Goal: Information Seeking & Learning: Learn about a topic

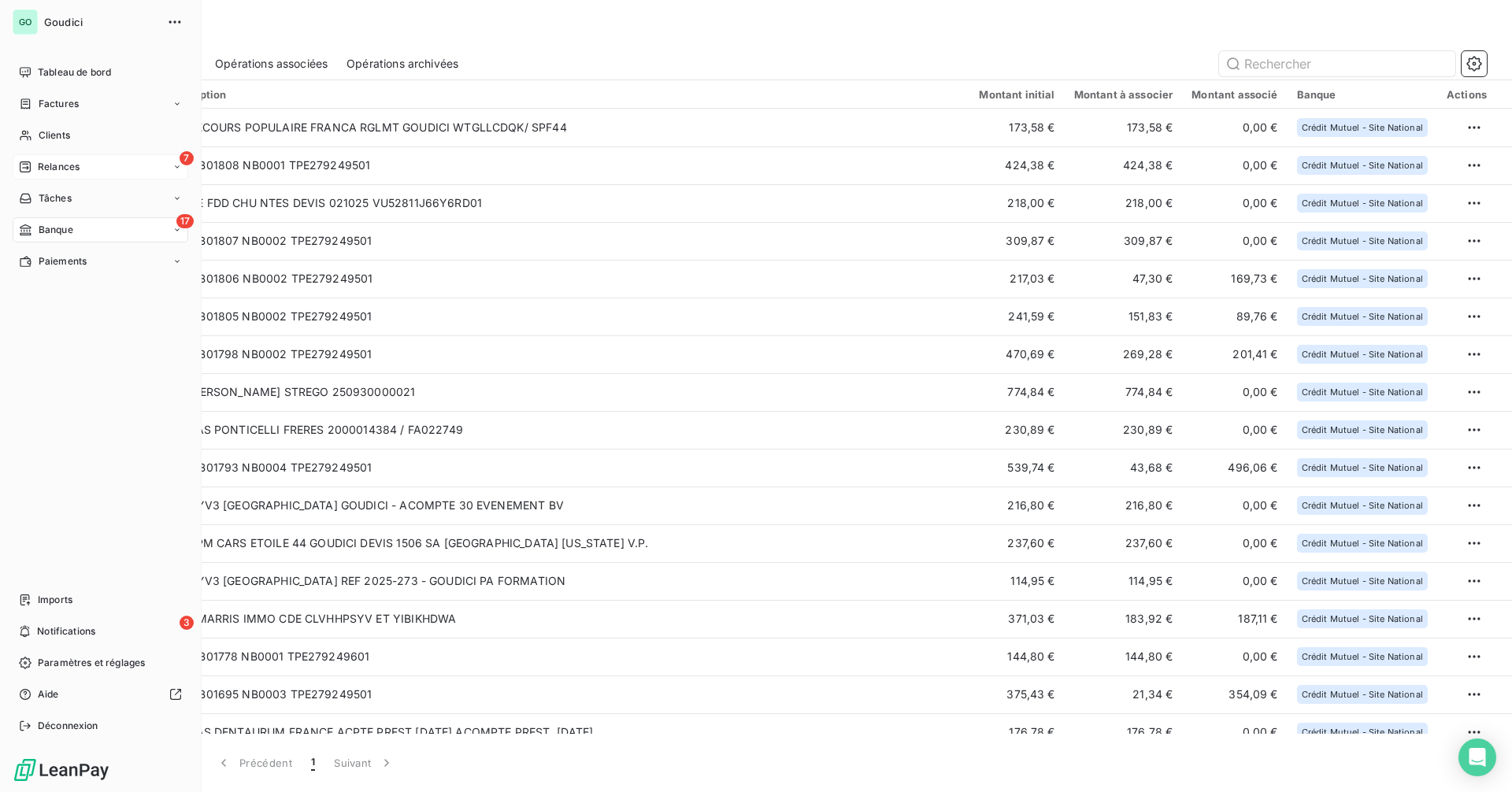
click at [80, 170] on span "Relances" at bounding box center [59, 167] width 42 height 14
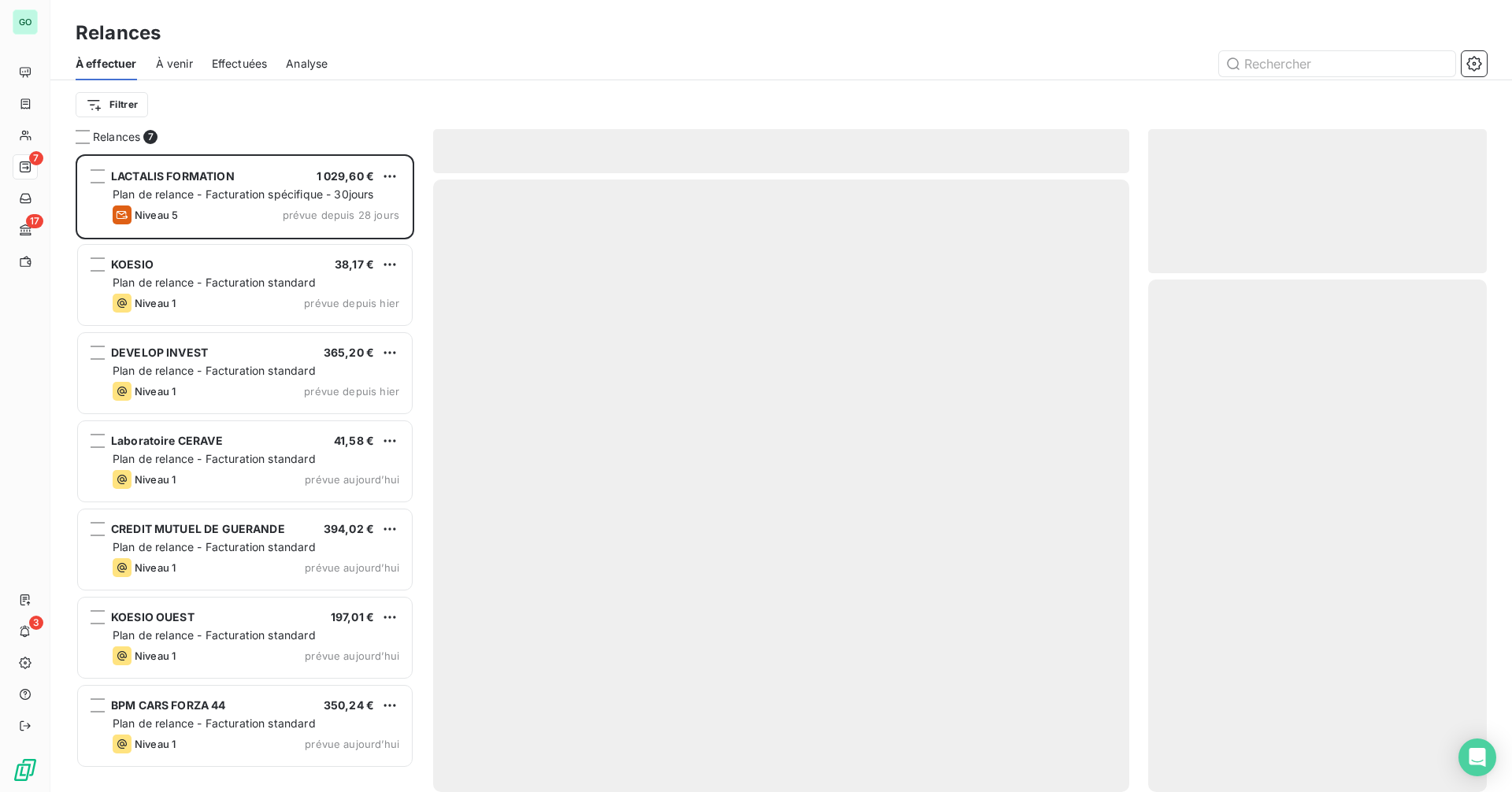
scroll to position [626, 327]
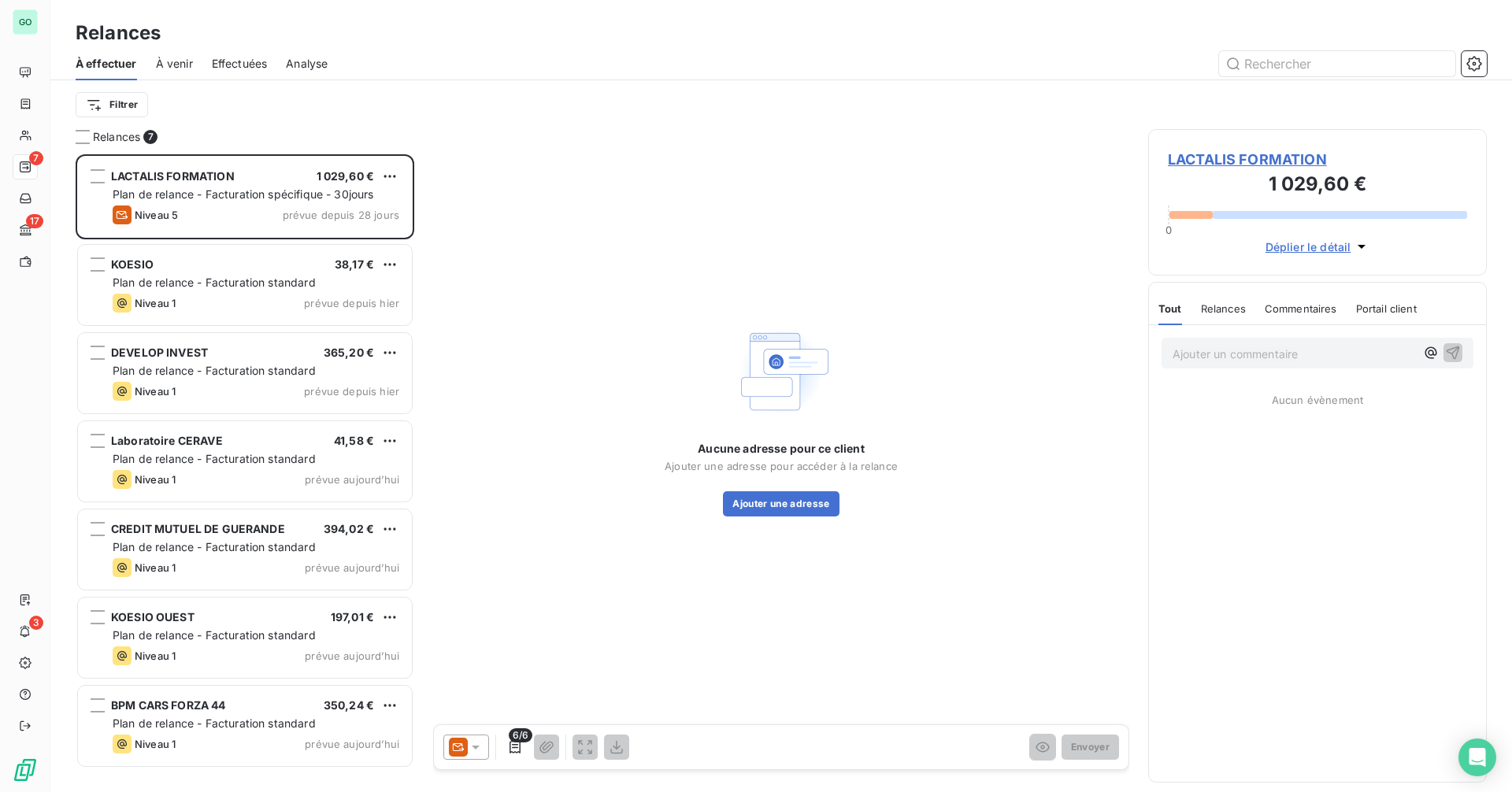
click at [239, 67] on span "Effectuées" at bounding box center [240, 64] width 56 height 16
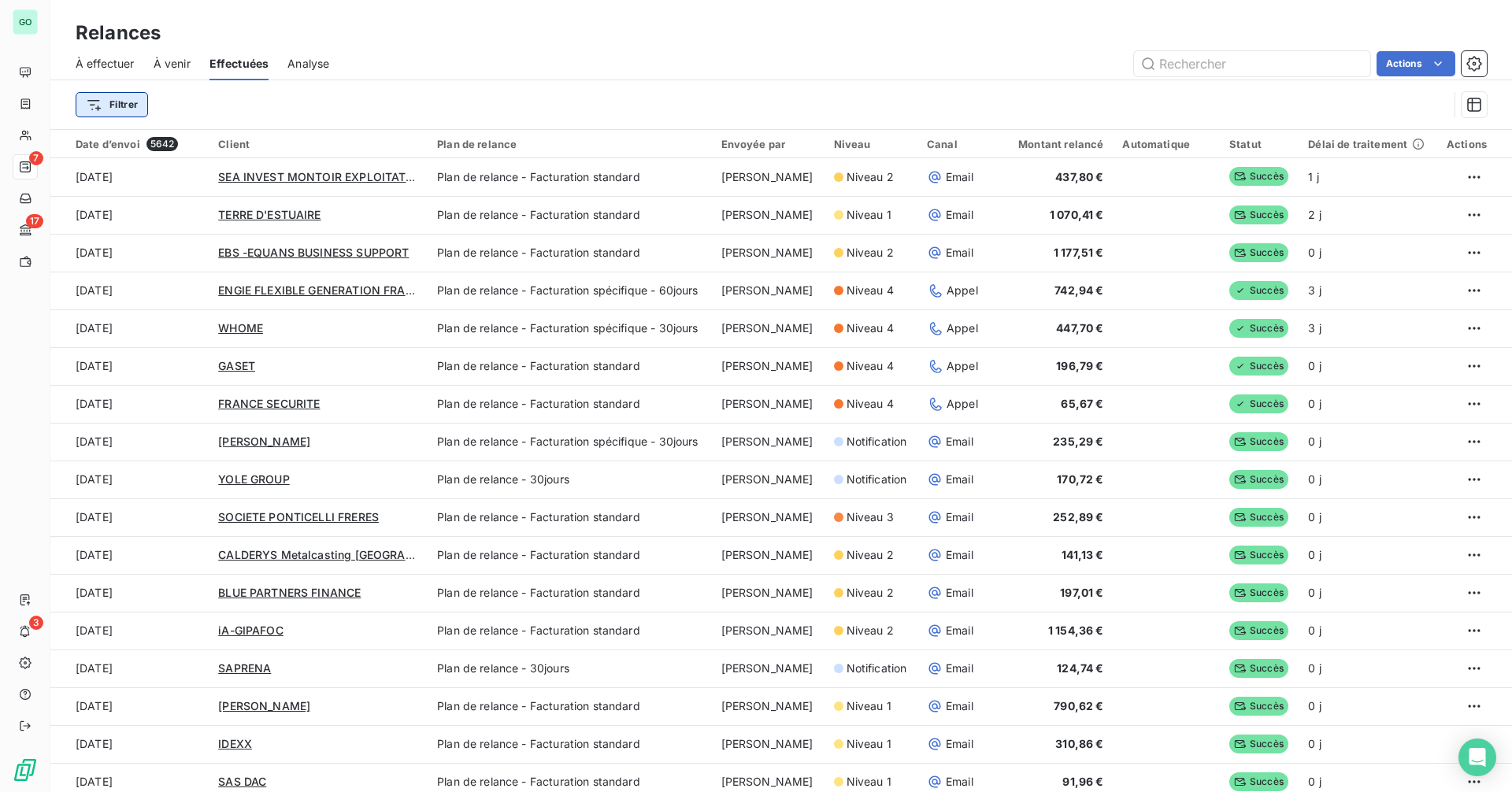
click at [143, 109] on html "GO 7 17 3 Relances À effectuer À venir Effectuées Analyse Actions Filtrer Date …" at bounding box center [756, 396] width 1512 height 792
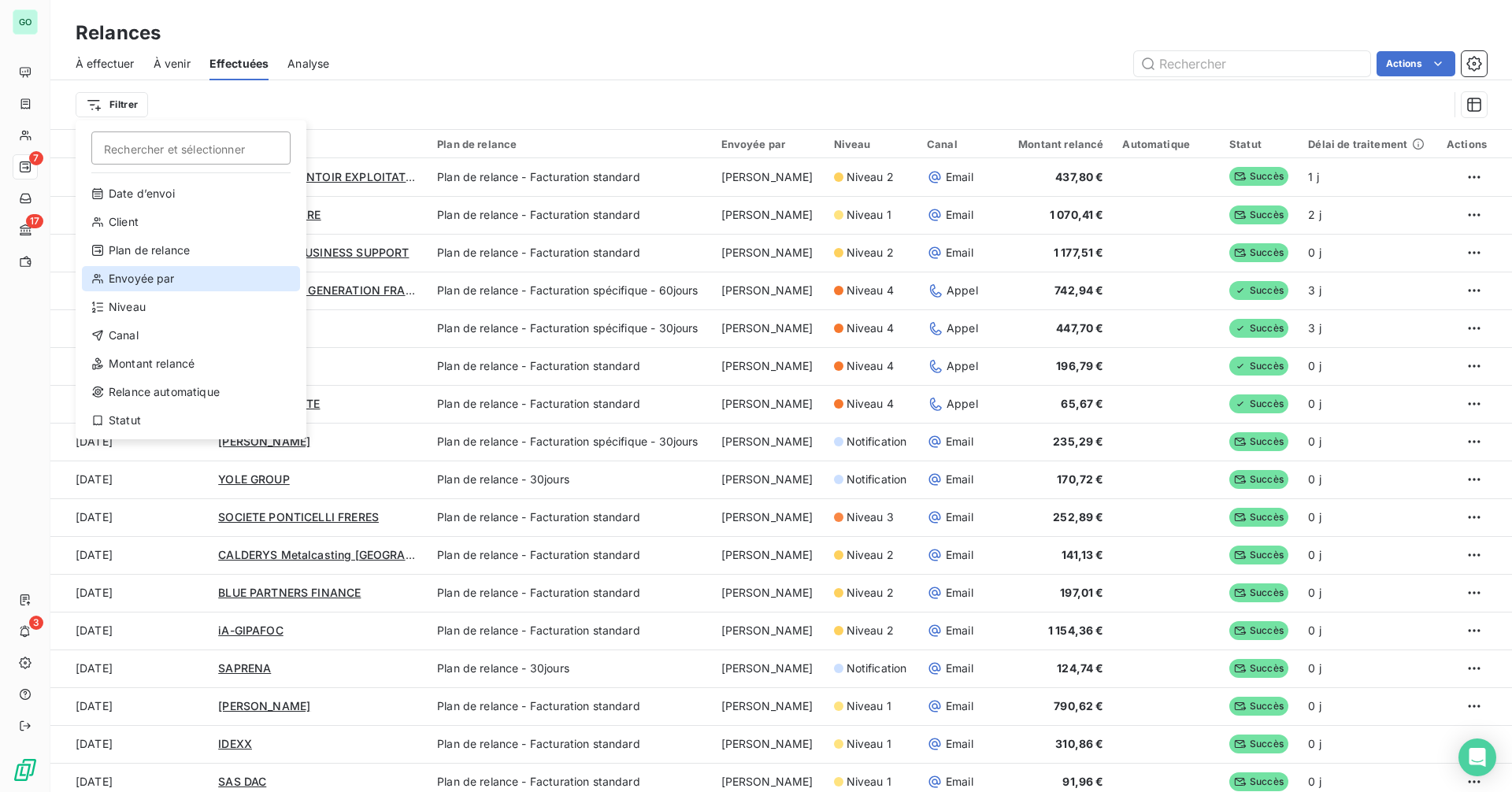
click at [193, 282] on div "Envoyée par" at bounding box center [191, 278] width 218 height 25
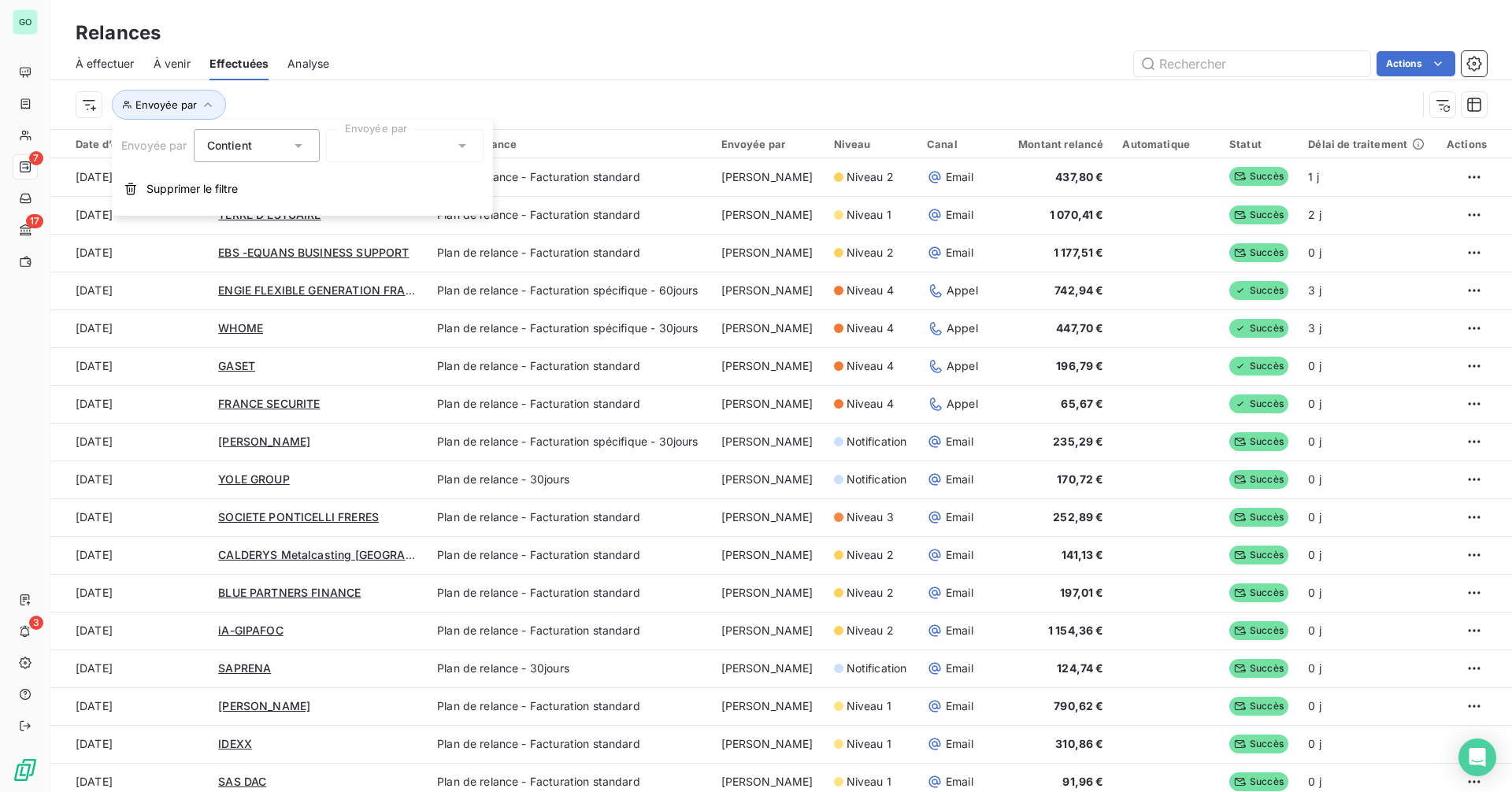
click at [277, 141] on div "Contient" at bounding box center [249, 145] width 83 height 22
click at [376, 148] on div at bounding box center [404, 145] width 158 height 33
click at [348, 222] on li "[PERSON_NAME]" at bounding box center [404, 214] width 151 height 28
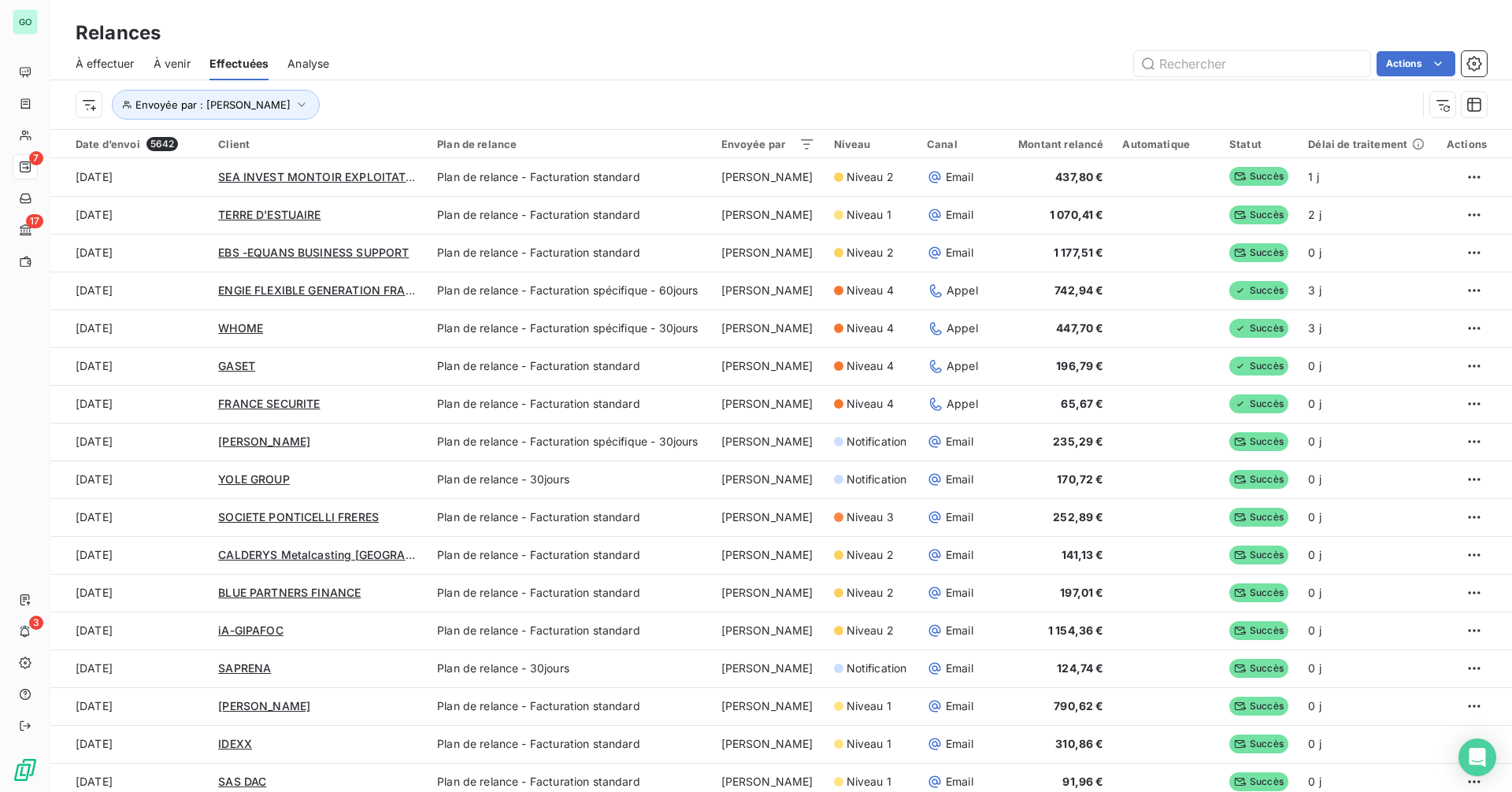
click at [674, 90] on div "Envoyée par : [PERSON_NAME]" at bounding box center [745, 105] width 1340 height 30
click at [244, 116] on button "Envoyée par : [PERSON_NAME]" at bounding box center [215, 105] width 207 height 30
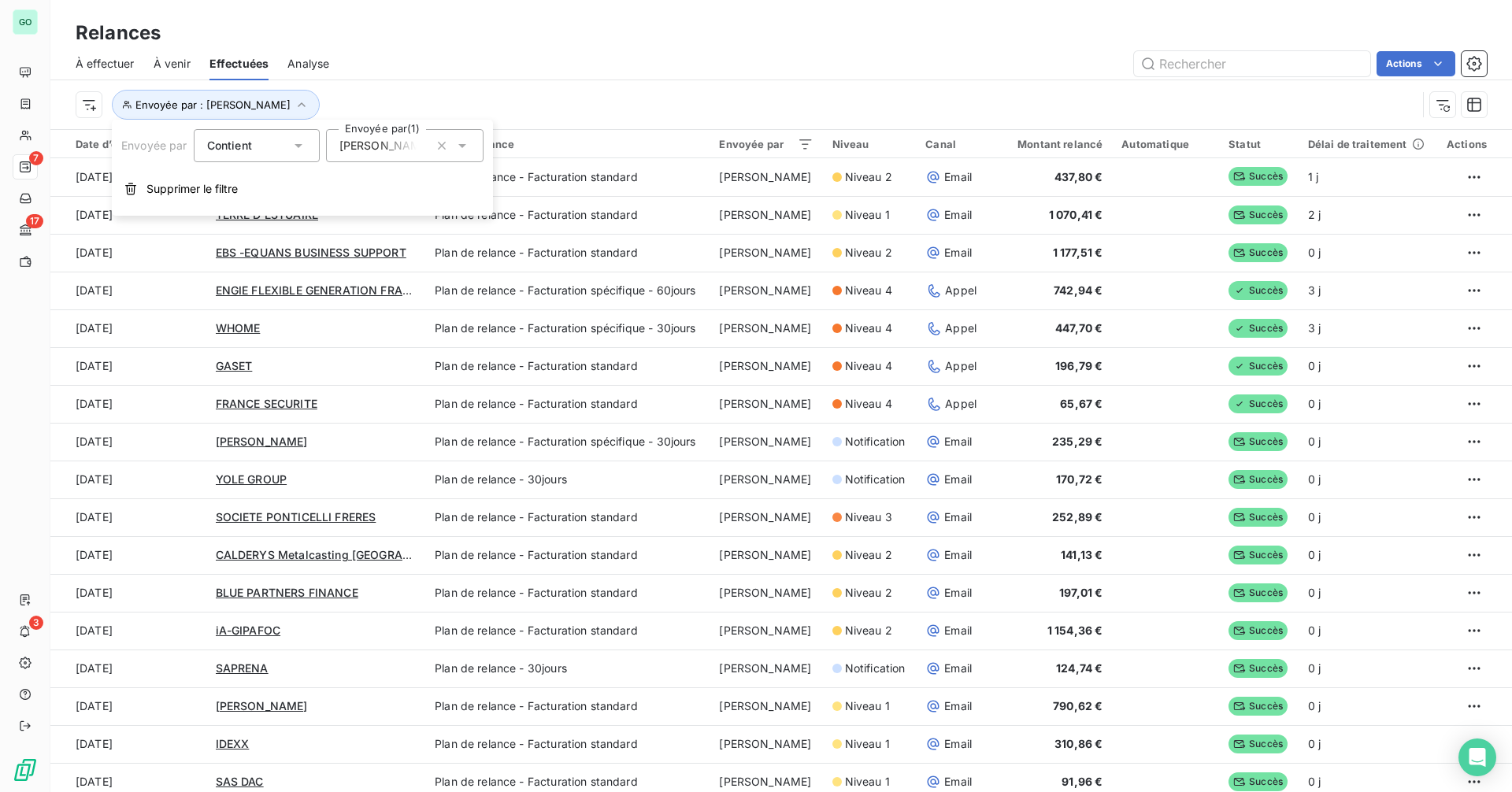
click at [412, 151] on span "[PERSON_NAME]" at bounding box center [385, 145] width 92 height 16
click at [341, 179] on div at bounding box center [346, 183] width 14 height 14
click at [347, 213] on icon at bounding box center [345, 214] width 10 height 10
click at [580, 80] on div "À effectuer À venir Effectuées Analyse Actions" at bounding box center [781, 64] width 1461 height 33
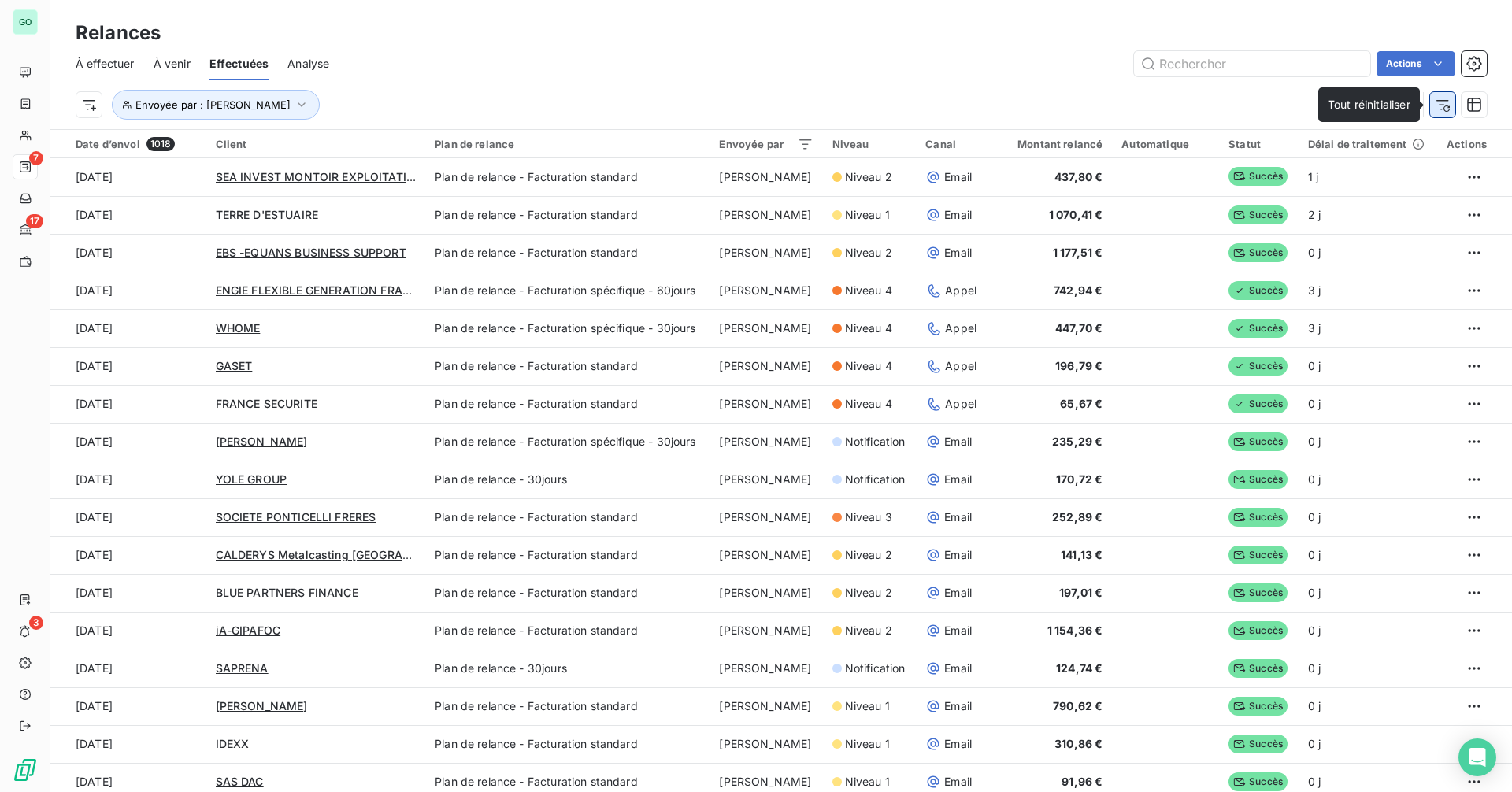
click at [1440, 110] on icon "button" at bounding box center [1442, 105] width 16 height 16
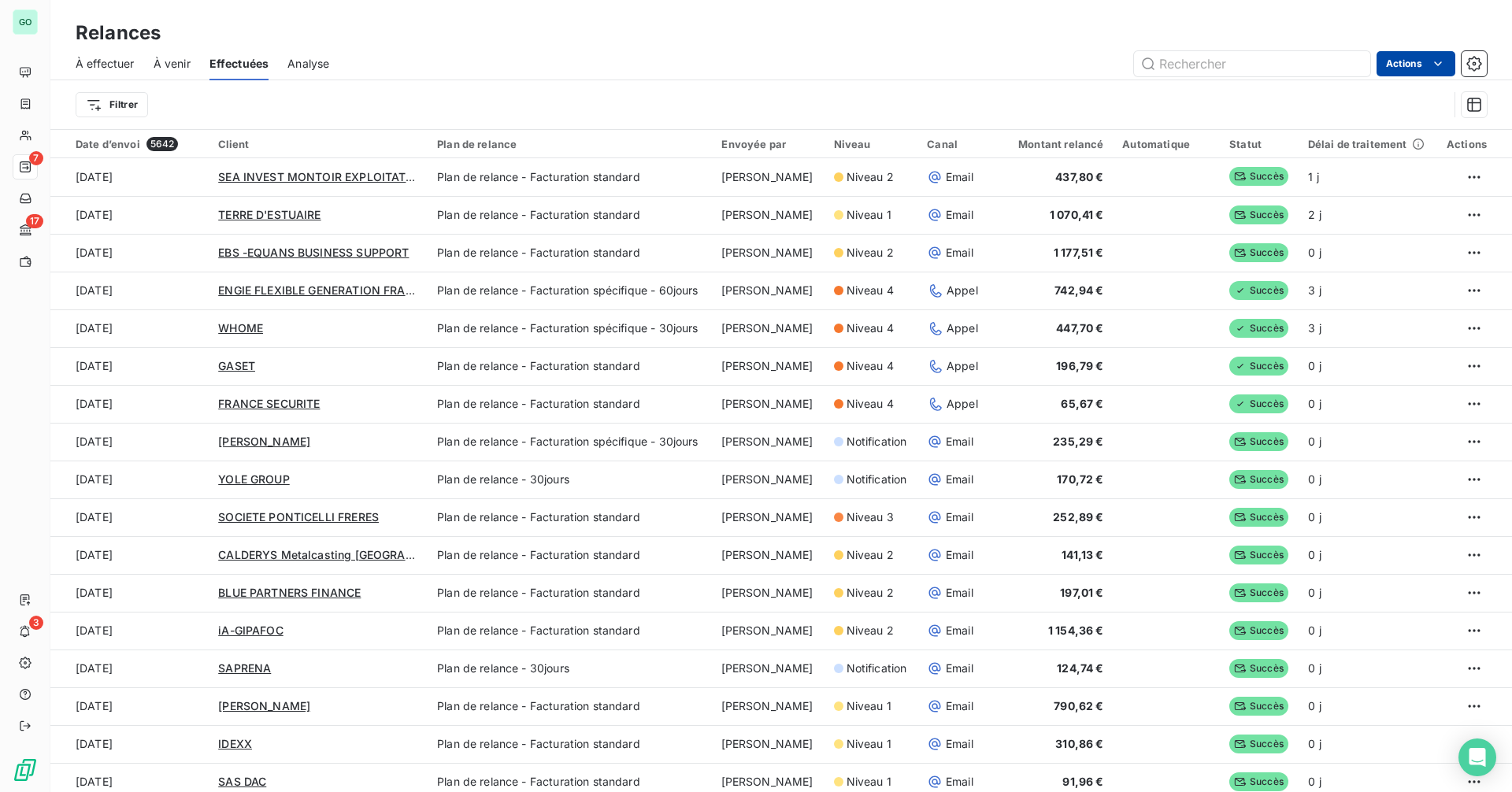
click at [1418, 67] on html "GO 7 17 3 Relances À effectuer À venir Effectuées Analyse Actions Filtrer Date …" at bounding box center [756, 396] width 1512 height 792
click at [885, 96] on html "GO 7 17 3 Relances À effectuer À venir Effectuées Analyse Actions Exporter les …" at bounding box center [756, 396] width 1512 height 792
click at [296, 67] on span "Analyse" at bounding box center [308, 64] width 42 height 16
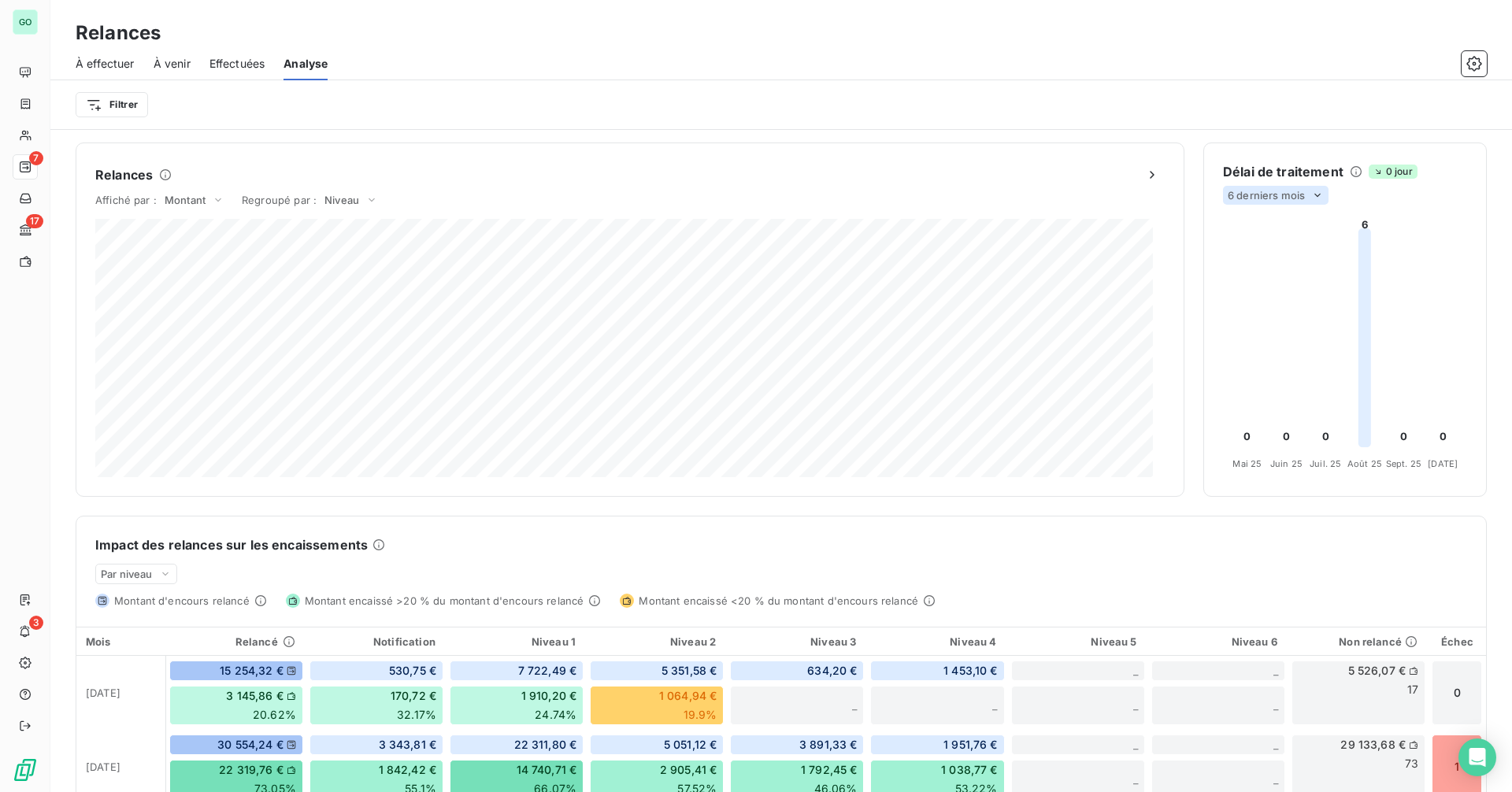
click at [1272, 186] on div "6 derniers mois" at bounding box center [1276, 195] width 105 height 19
click at [1252, 253] on li "12" at bounding box center [1277, 256] width 104 height 28
click at [1269, 189] on span "12 derniers mois" at bounding box center [1268, 195] width 81 height 12
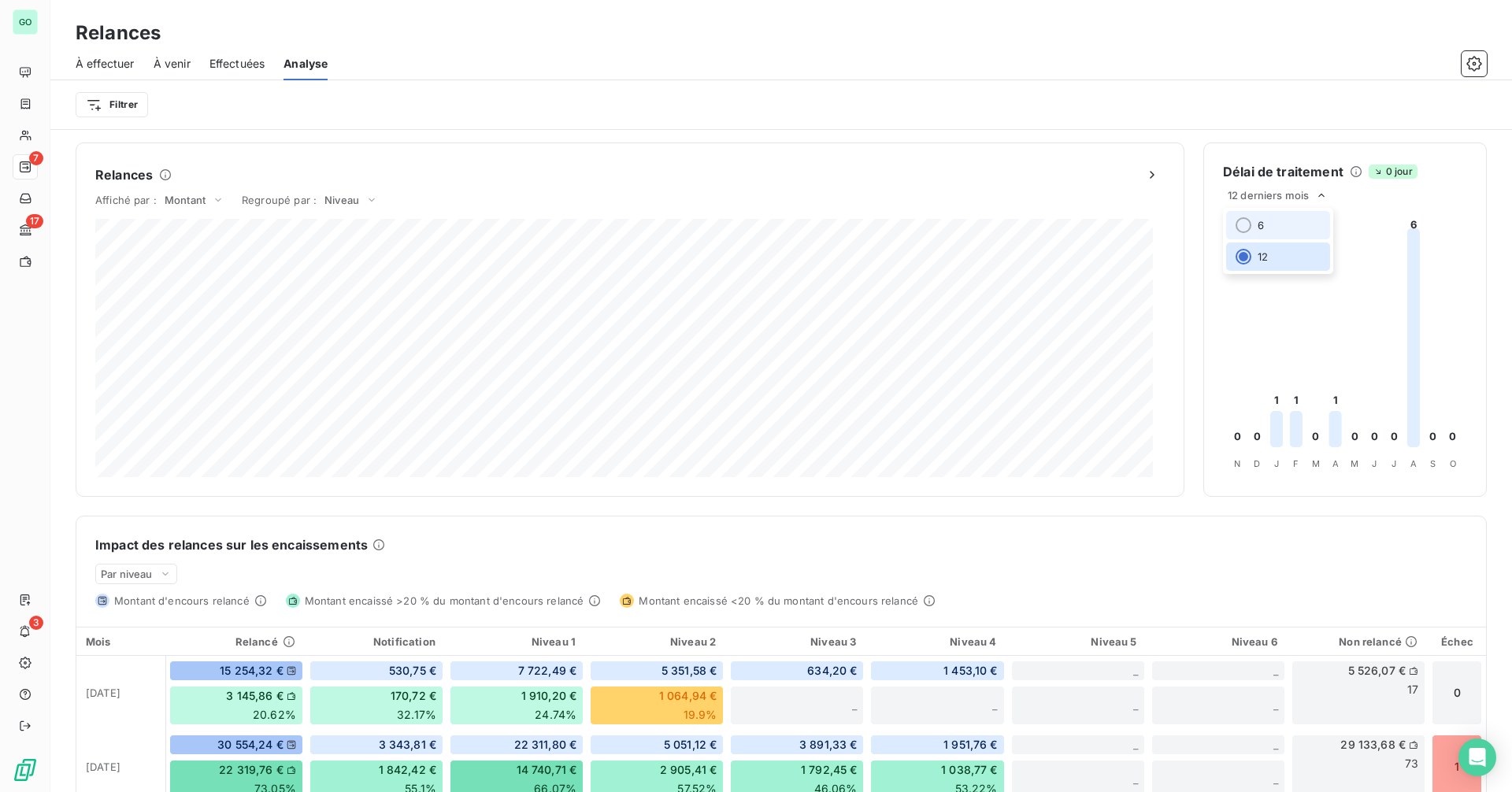
click at [1259, 220] on li "6" at bounding box center [1277, 225] width 104 height 28
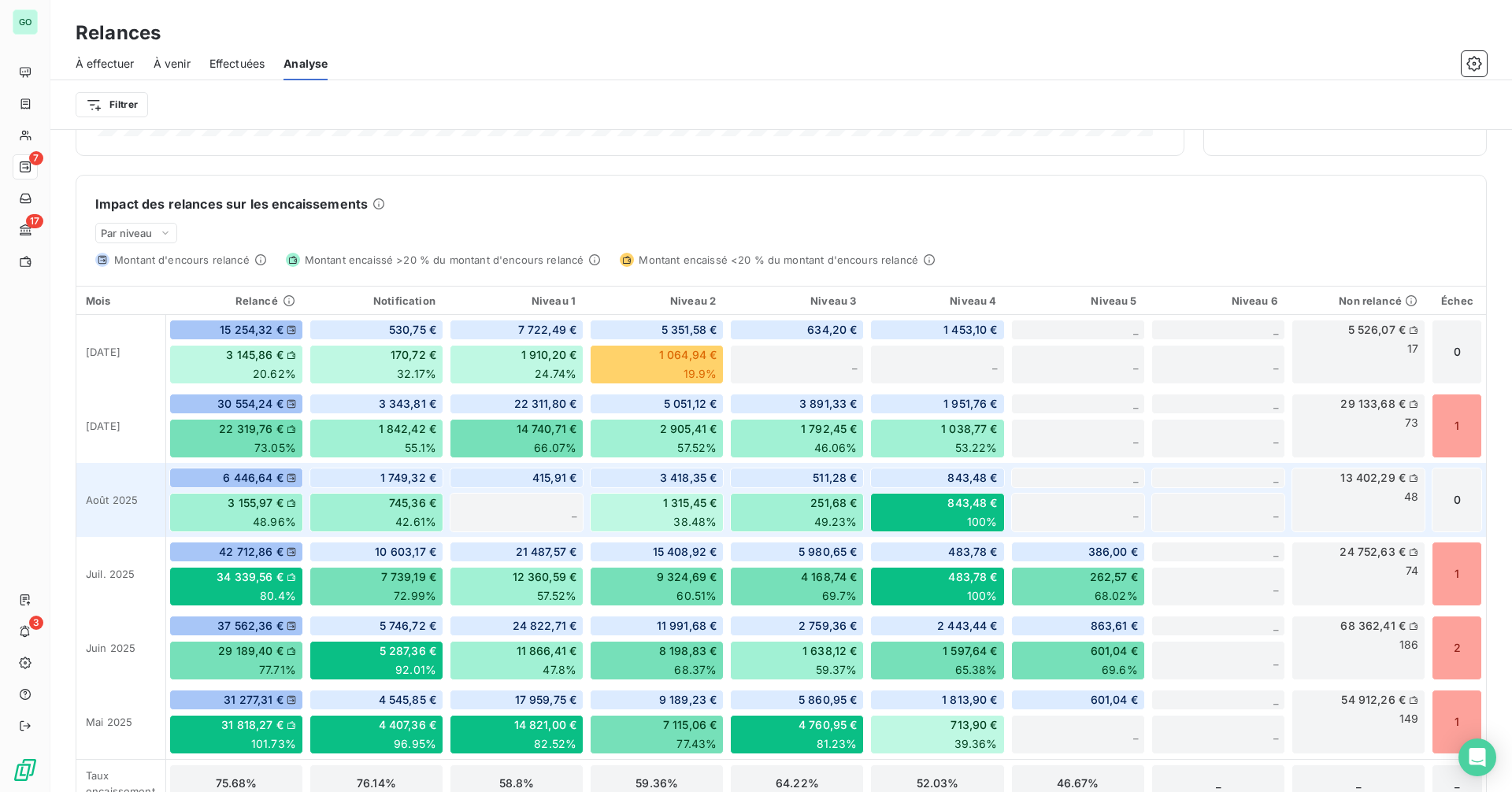
scroll to position [369, 0]
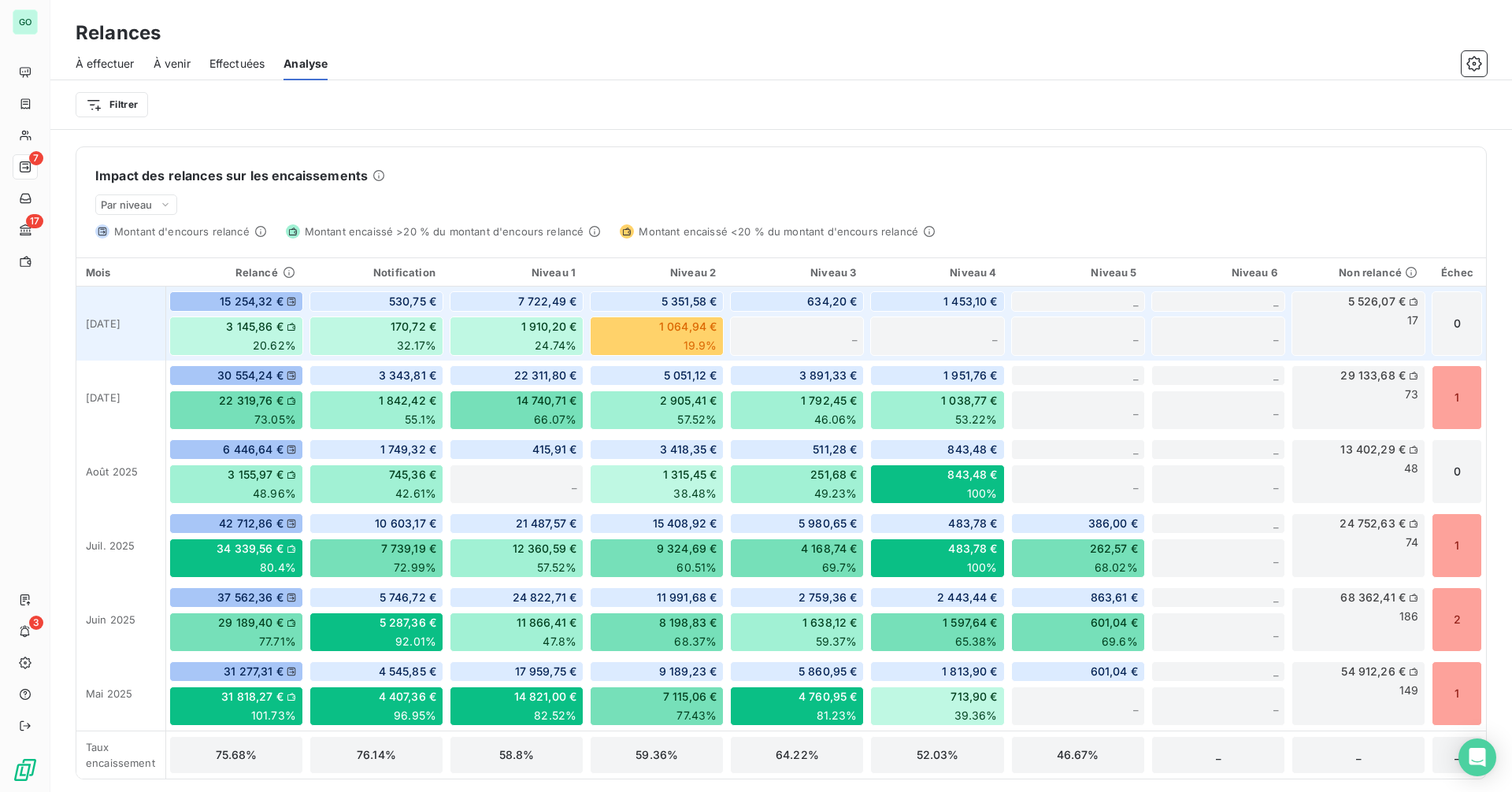
click at [637, 331] on div "1 064,94 € 19.9%" at bounding box center [657, 335] width 134 height 39
click at [670, 299] on span "5 351,58 €" at bounding box center [689, 301] width 56 height 16
click at [676, 273] on span "Niveau 2" at bounding box center [693, 272] width 46 height 12
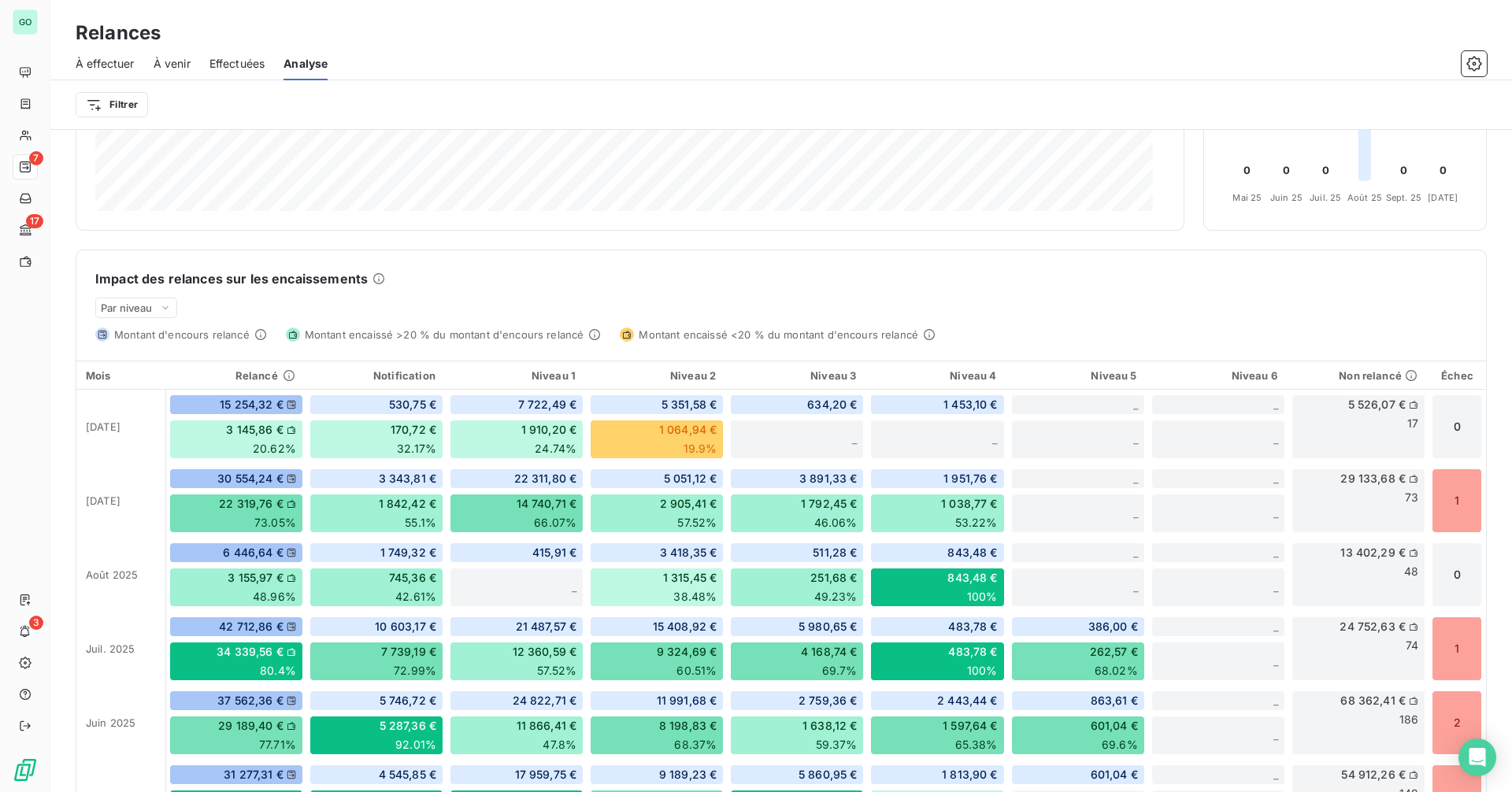
scroll to position [0, 0]
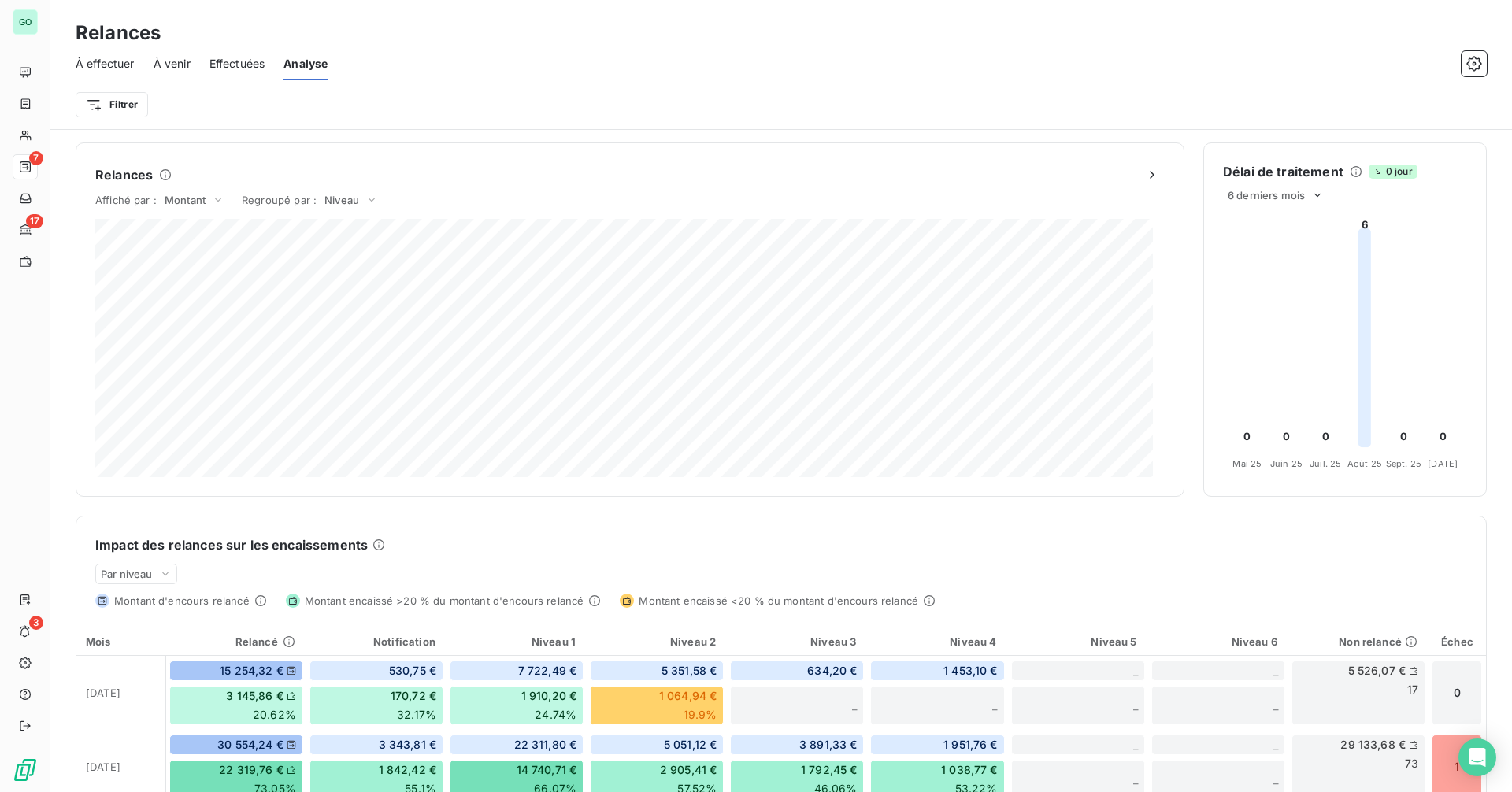
click at [115, 64] on span "À effectuer" at bounding box center [104, 64] width 59 height 16
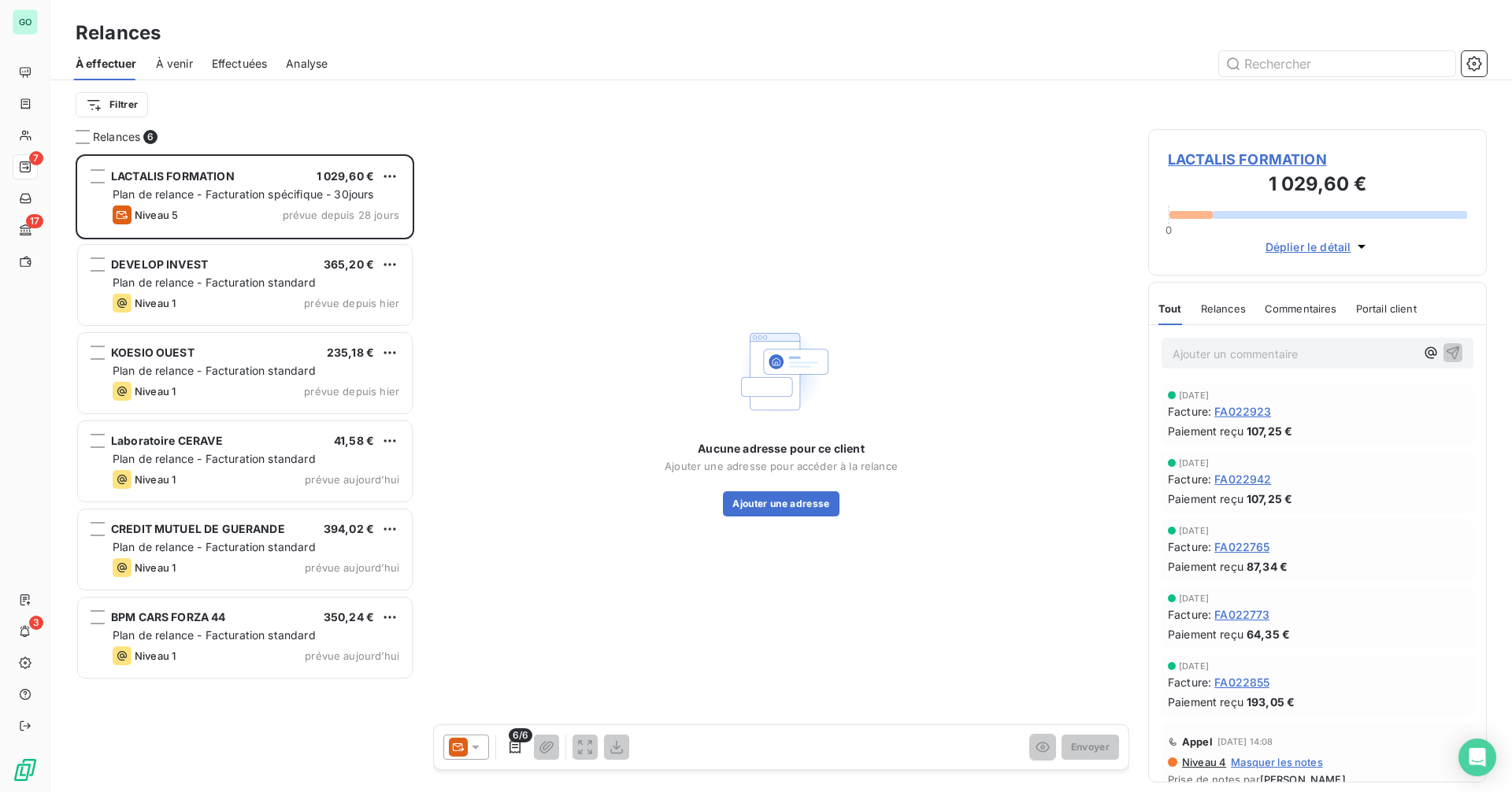
scroll to position [626, 327]
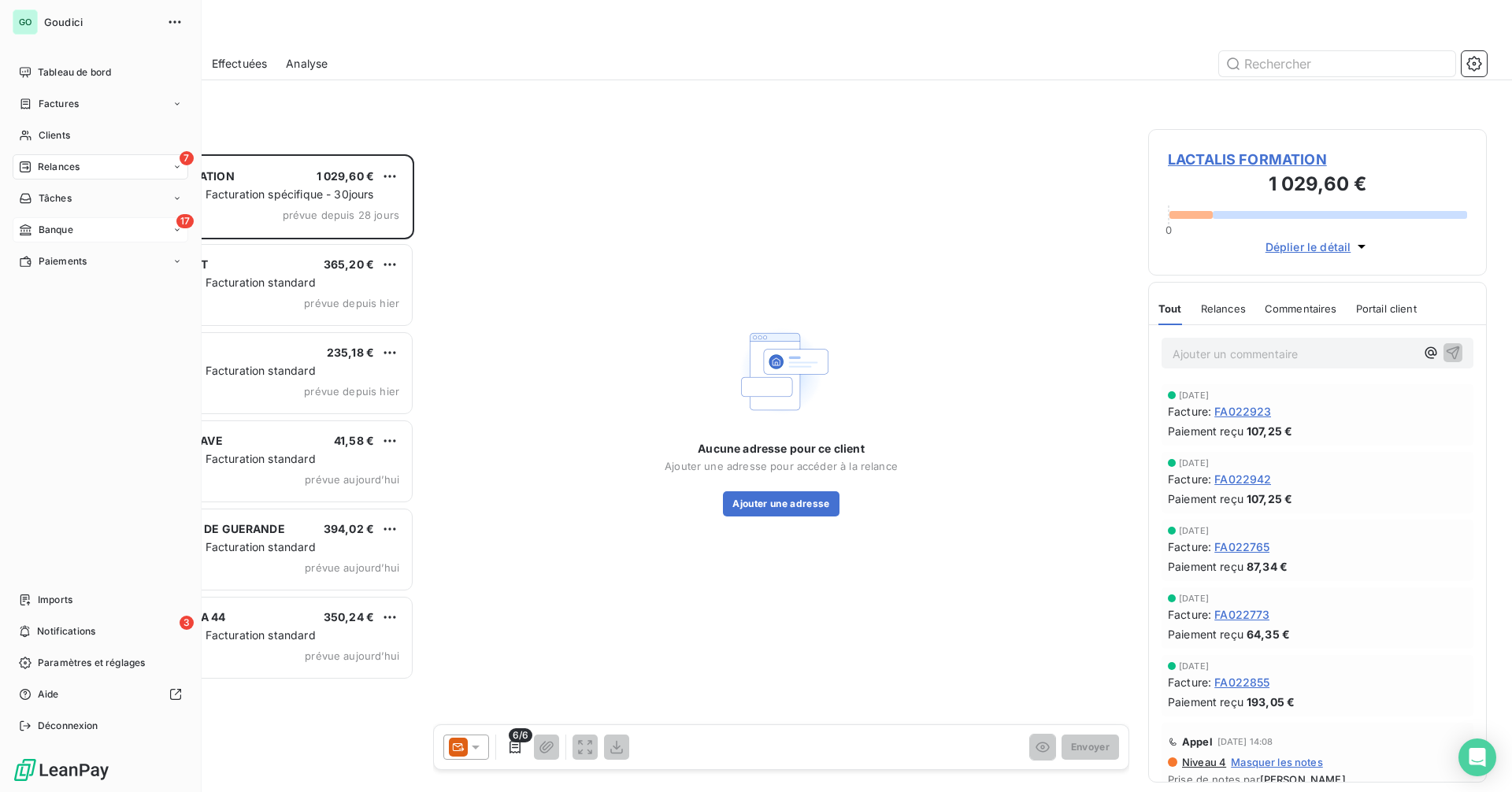
click at [45, 230] on span "Banque" at bounding box center [56, 229] width 35 height 14
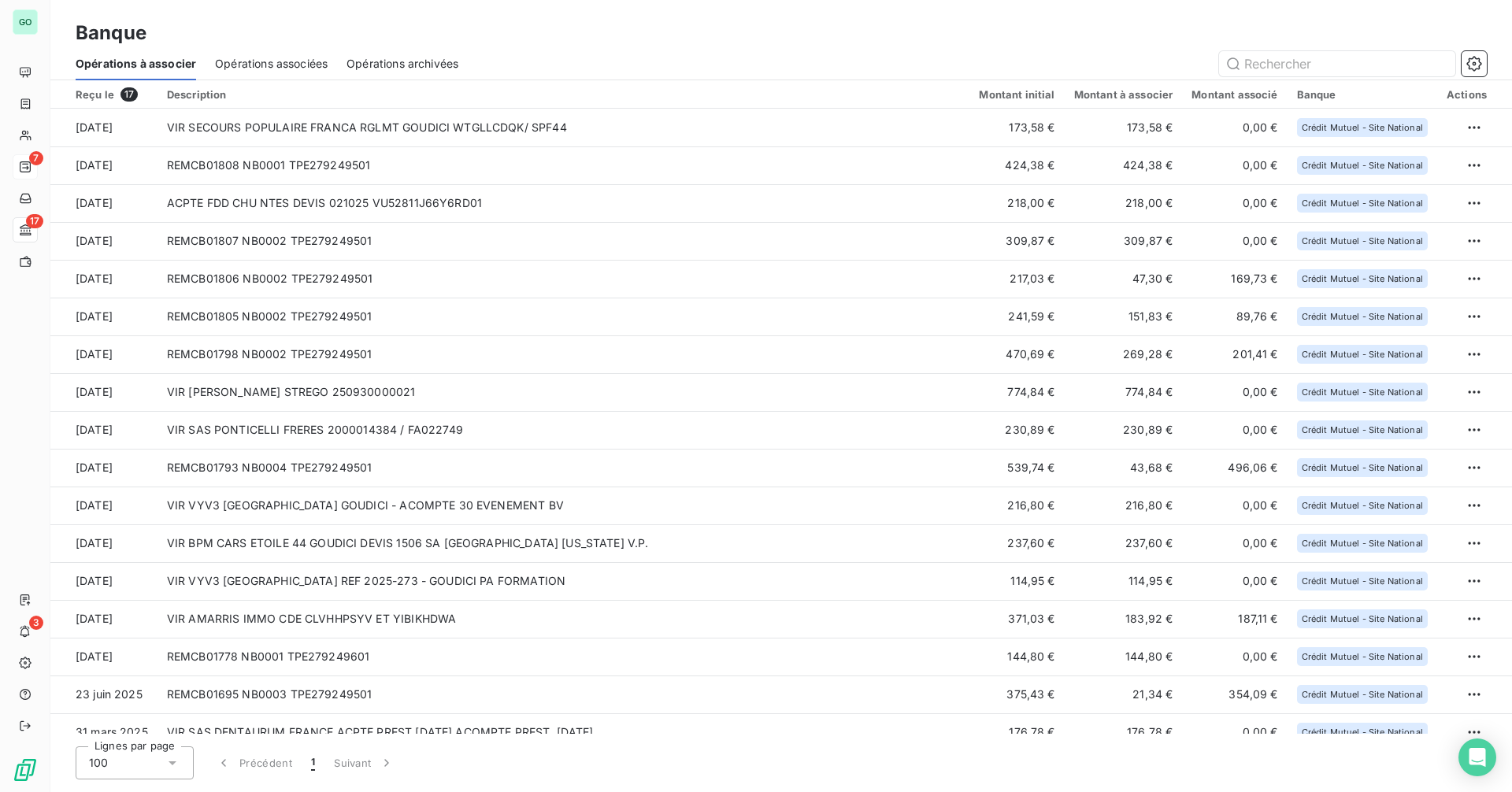
click at [241, 69] on span "Opérations associées" at bounding box center [271, 64] width 113 height 16
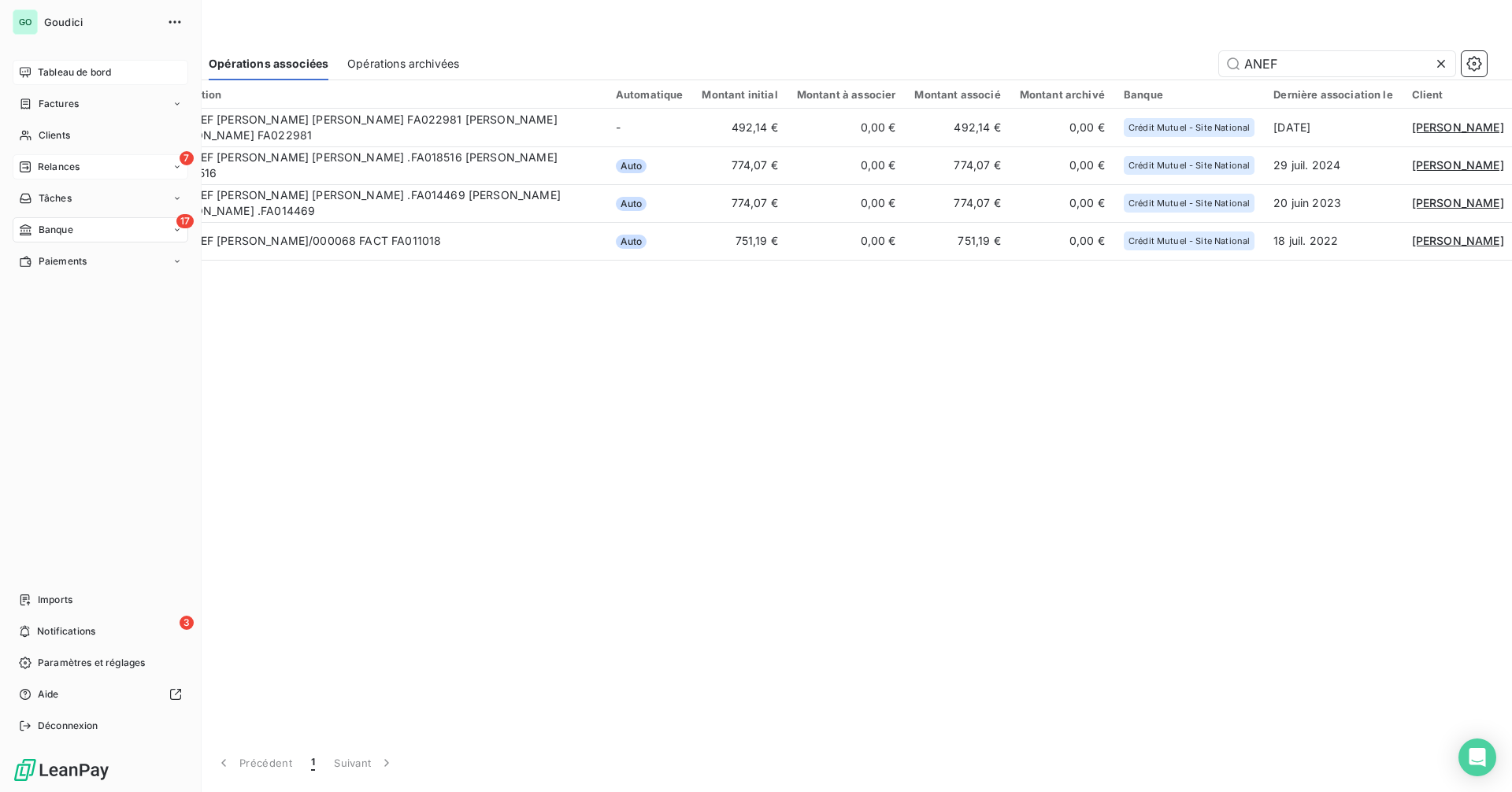
click at [32, 75] on div "Tableau de bord" at bounding box center [100, 72] width 176 height 25
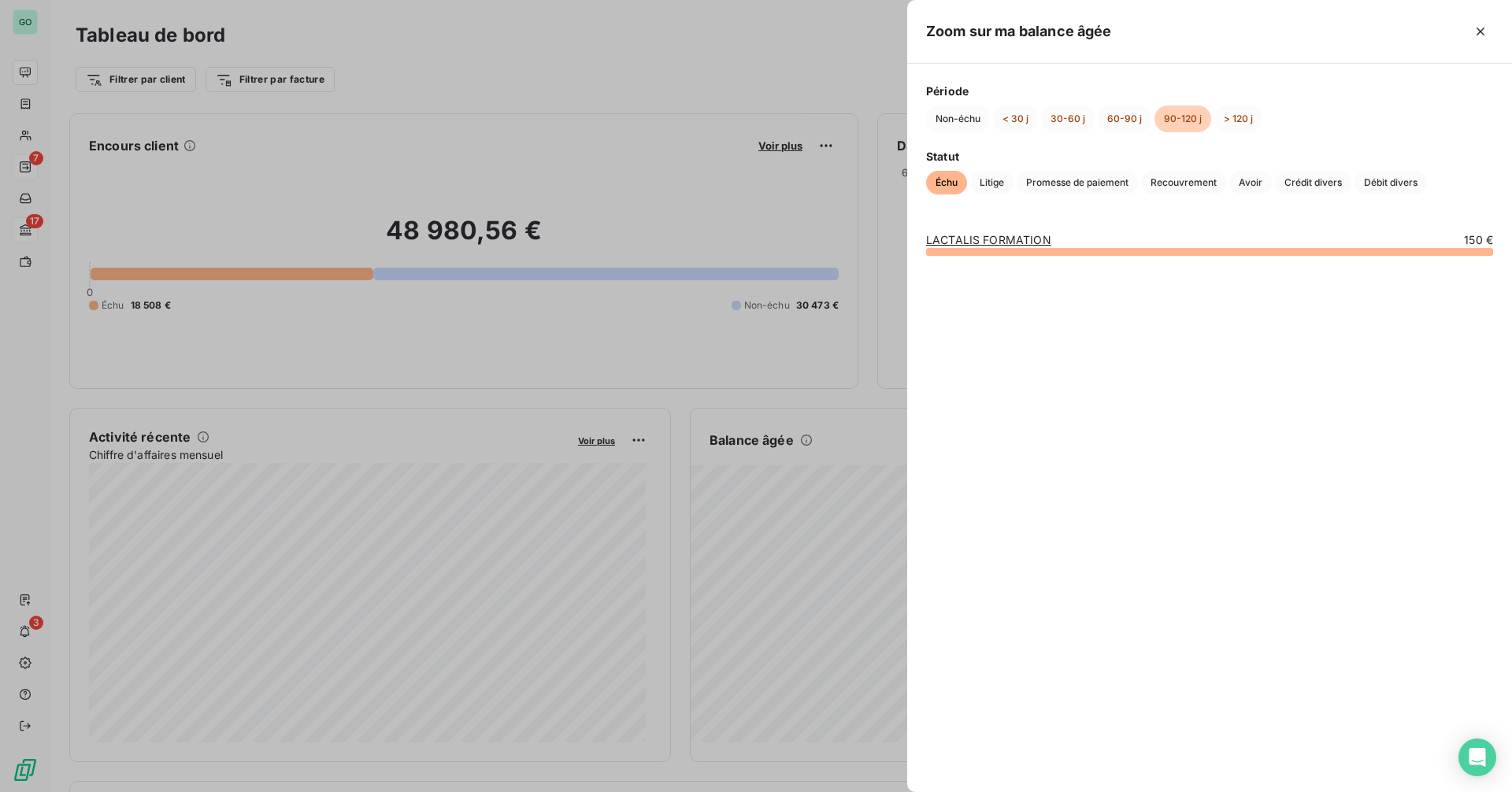
drag, startPoint x: 722, startPoint y: 413, endPoint x: 733, endPoint y: 410, distance: 11.4
click at [725, 411] on div at bounding box center [756, 396] width 1512 height 792
